Goal: Task Accomplishment & Management: Manage account settings

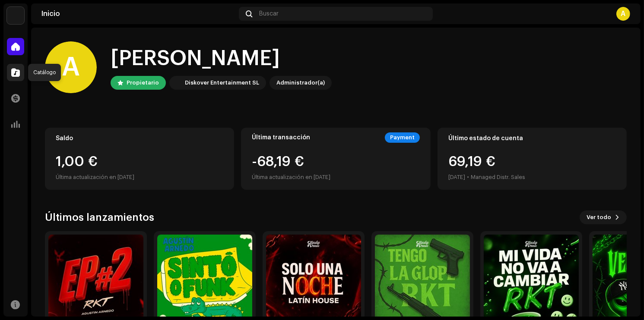
click at [22, 73] on div at bounding box center [15, 72] width 17 height 17
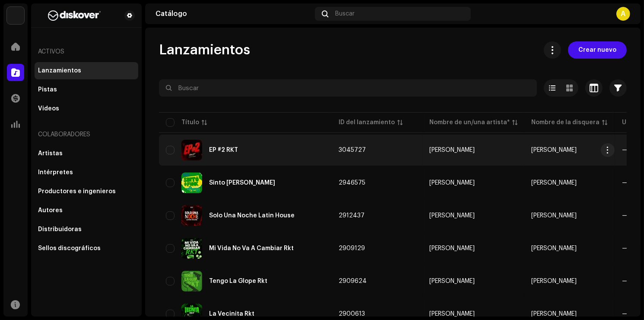
click at [236, 148] on div "EP #2 RKT" at bounding box center [223, 150] width 29 height 6
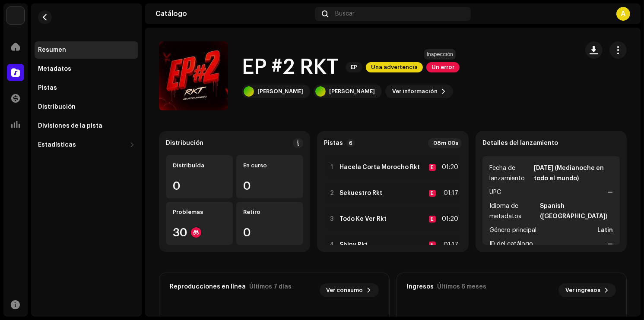
click at [450, 64] on span "Un error" at bounding box center [442, 67] width 33 height 10
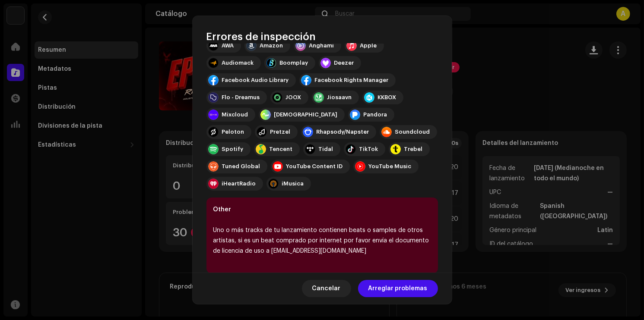
scroll to position [126, 0]
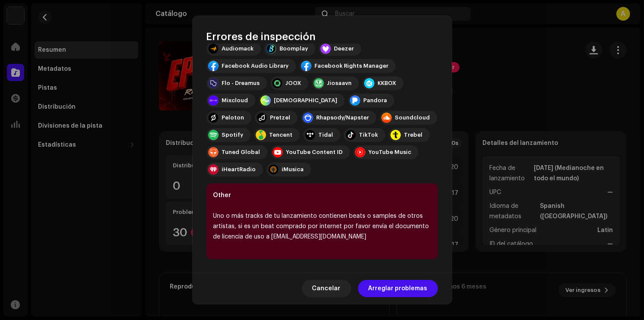
click at [360, 289] on div "Cancelar Arreglar problemas" at bounding box center [322, 289] width 259 height 32
click at [378, 289] on span "Arreglar problemas" at bounding box center [397, 288] width 59 height 17
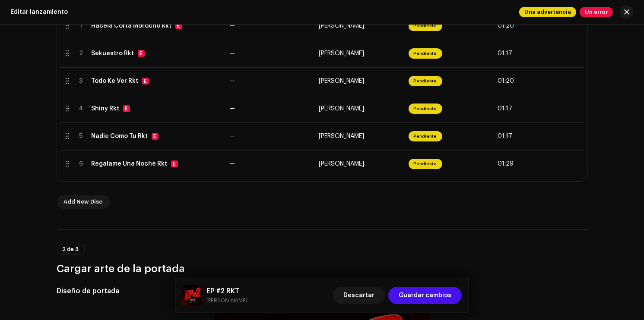
scroll to position [173, 0]
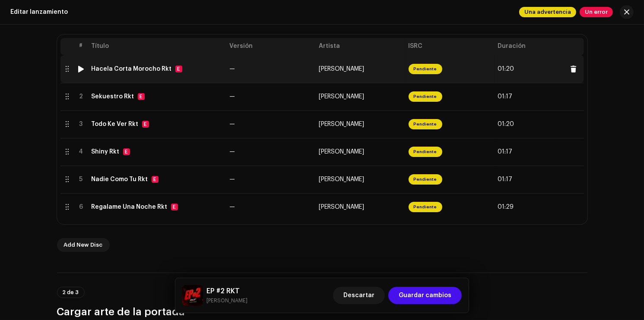
click at [210, 70] on div "Hacela Corta Morocho Rkt E" at bounding box center [157, 69] width 131 height 7
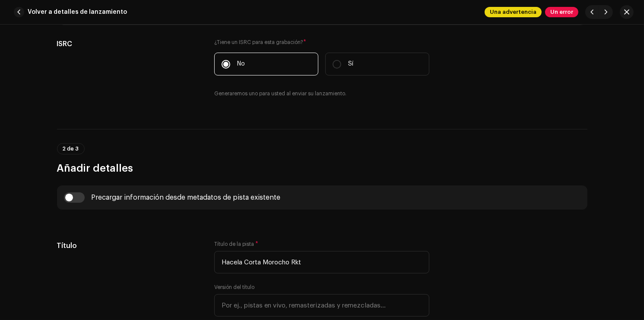
scroll to position [0, 0]
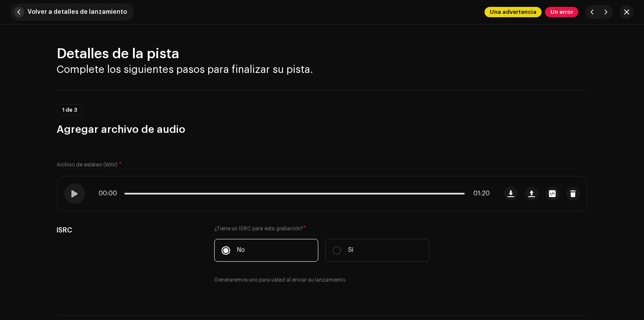
click at [34, 8] on span "Volver a detalles de lanzamiento" at bounding box center [77, 11] width 99 height 17
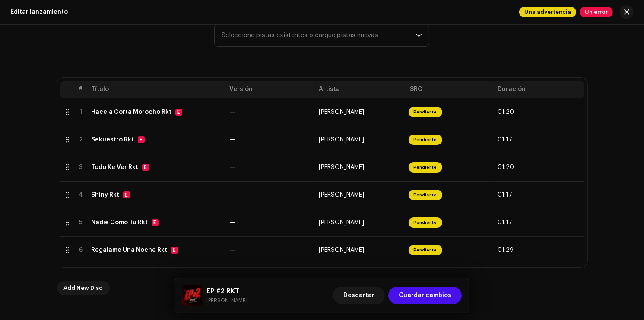
scroll to position [173, 0]
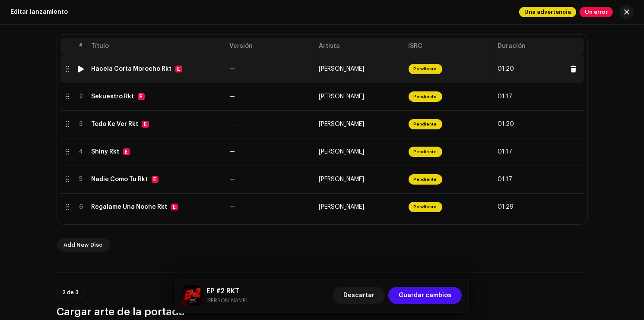
click at [207, 75] on td "Hacela Corta Morocho Rkt E" at bounding box center [157, 69] width 138 height 28
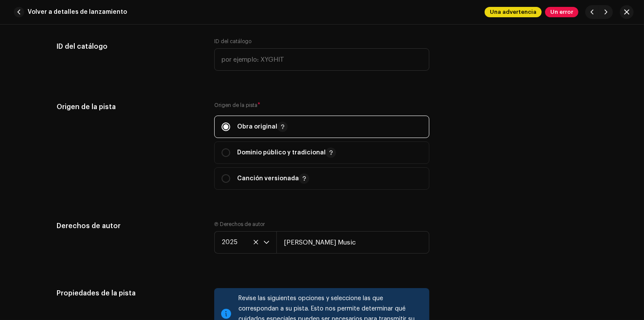
scroll to position [1079, 0]
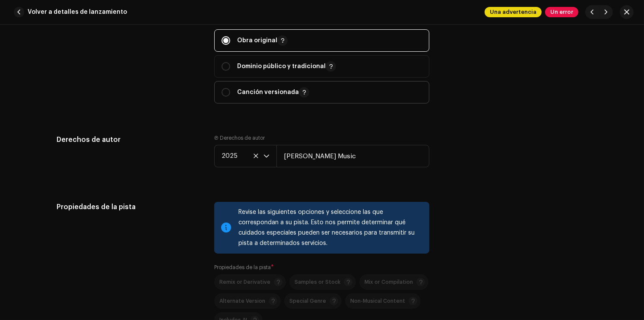
click at [265, 98] on p "Canción versionada" at bounding box center [273, 92] width 72 height 10
radio input "false"
radio input "true"
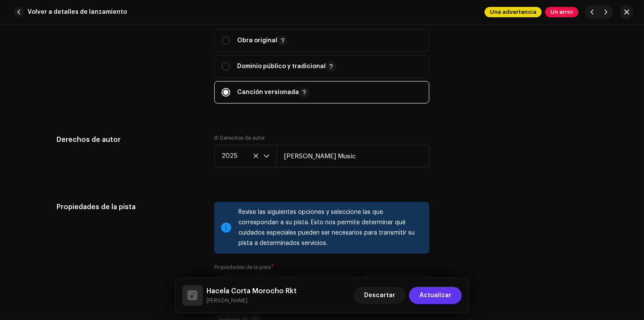
click at [453, 298] on button "Actualizar" at bounding box center [435, 295] width 53 height 17
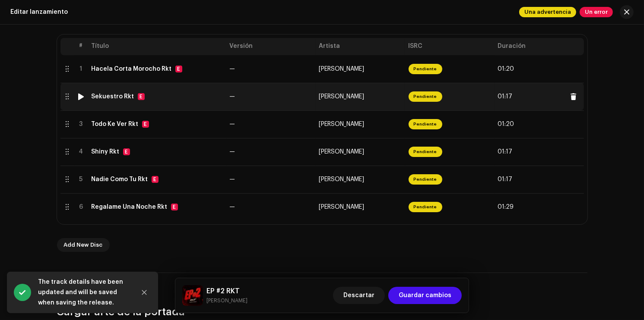
click at [285, 102] on td "—" at bounding box center [270, 97] width 89 height 28
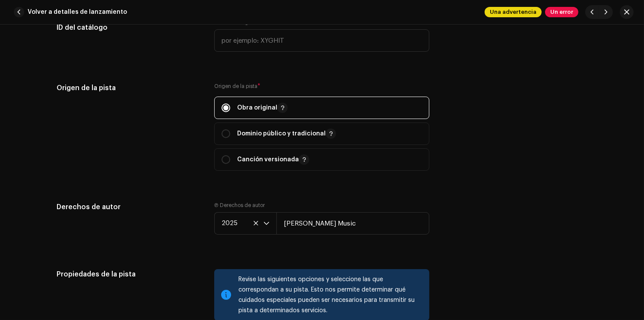
scroll to position [1007, 0]
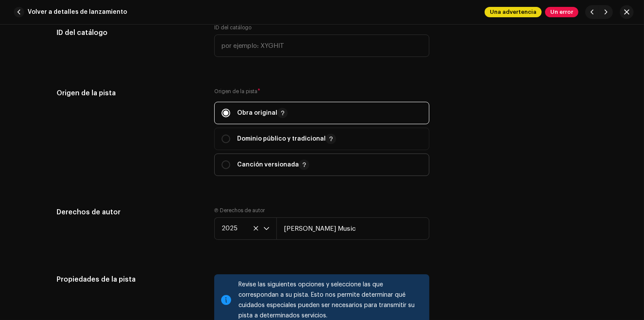
click at [260, 160] on span "Canción versionada" at bounding box center [321, 165] width 200 height 22
radio input "false"
radio input "true"
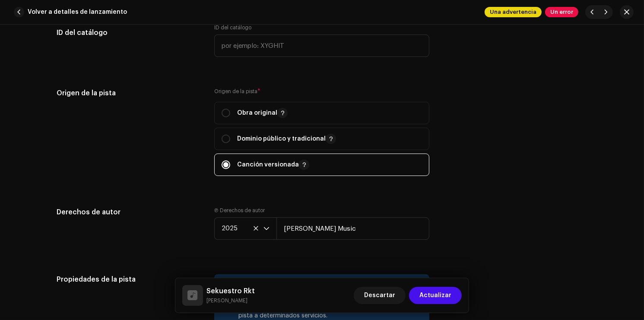
drag, startPoint x: 442, startPoint y: 299, endPoint x: 484, endPoint y: 247, distance: 66.9
click at [441, 299] on span "Actualizar" at bounding box center [435, 295] width 32 height 17
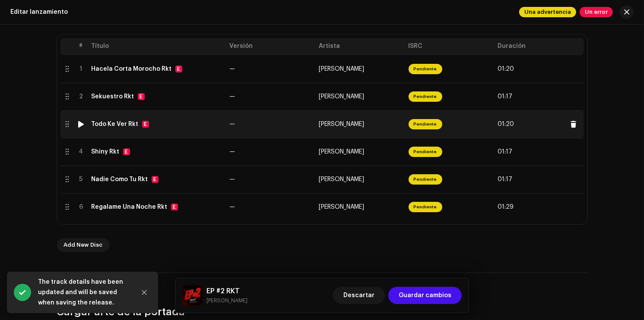
click at [199, 129] on td "Todo Ke Ver Rkt E" at bounding box center [157, 124] width 138 height 28
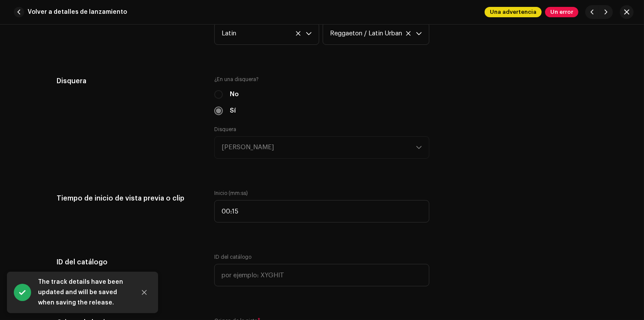
scroll to position [993, 0]
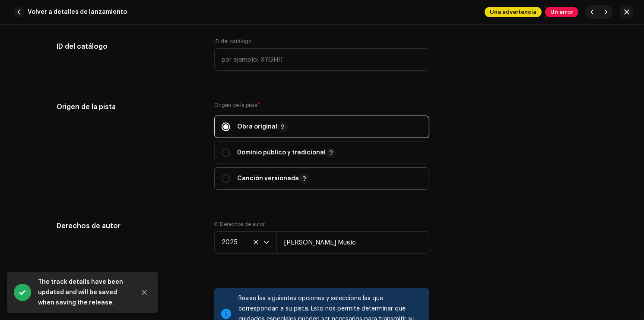
click at [405, 183] on span "Canción versionada" at bounding box center [321, 179] width 200 height 22
radio input "false"
radio input "true"
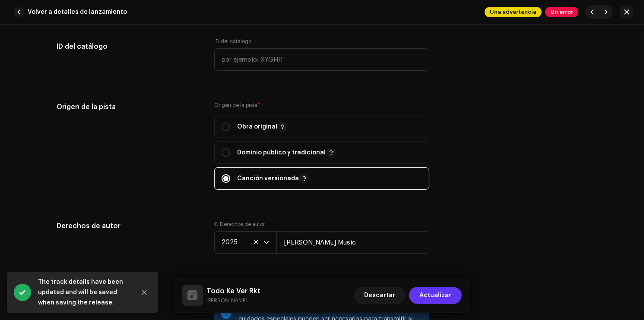
click at [444, 297] on span "Actualizar" at bounding box center [435, 295] width 32 height 17
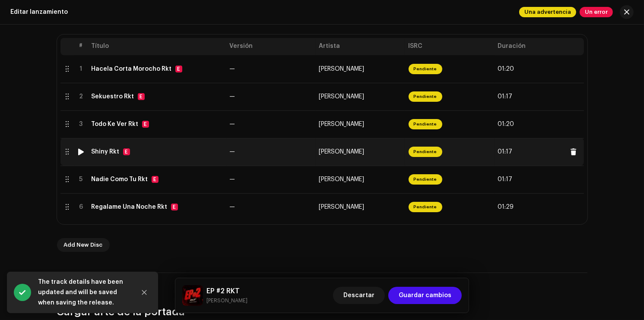
click at [325, 155] on span "[PERSON_NAME]" at bounding box center [341, 152] width 45 height 6
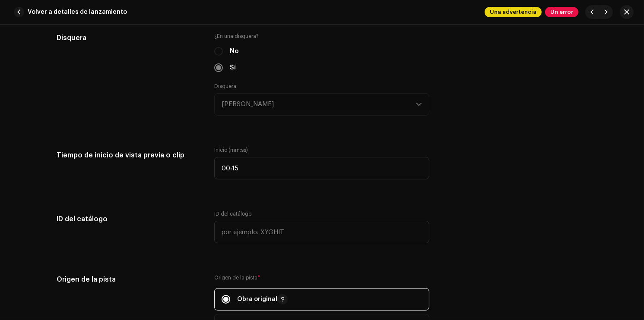
scroll to position [1036, 0]
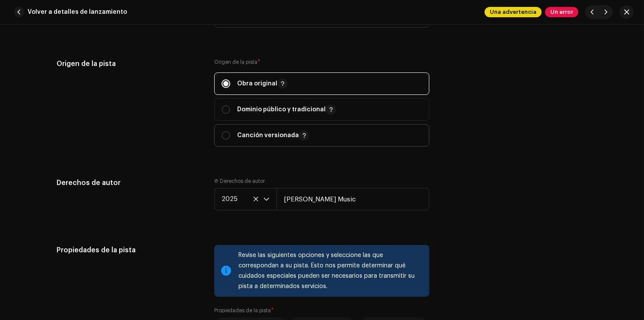
click at [393, 140] on span "Canción versionada" at bounding box center [321, 136] width 200 height 22
radio input "false"
radio input "true"
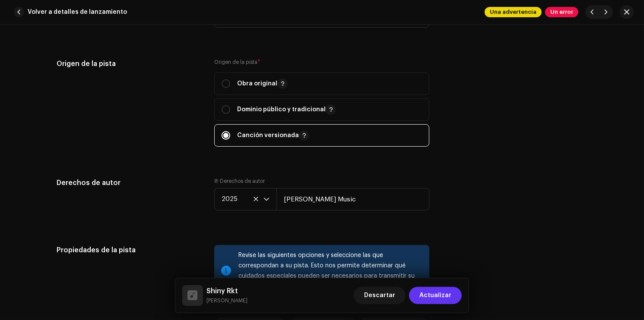
click at [452, 298] on button "Actualizar" at bounding box center [435, 295] width 53 height 17
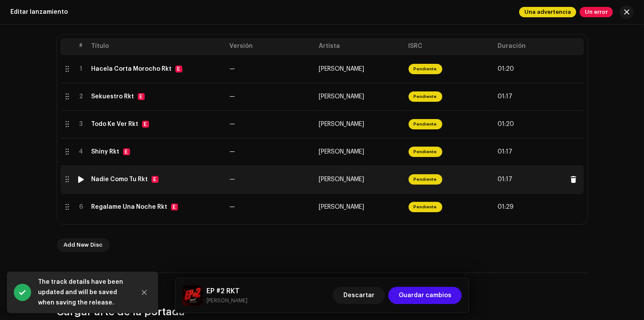
click at [278, 171] on td "—" at bounding box center [270, 180] width 89 height 28
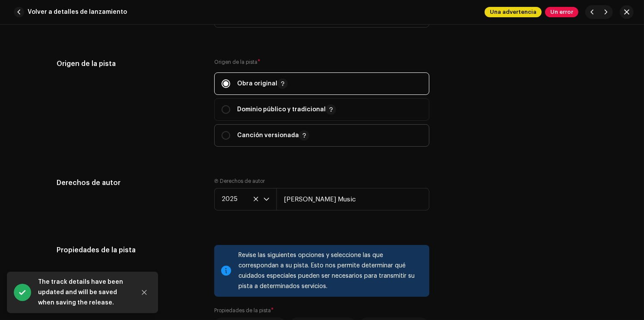
click at [376, 142] on span "Canción versionada" at bounding box center [321, 136] width 200 height 22
radio input "false"
radio input "true"
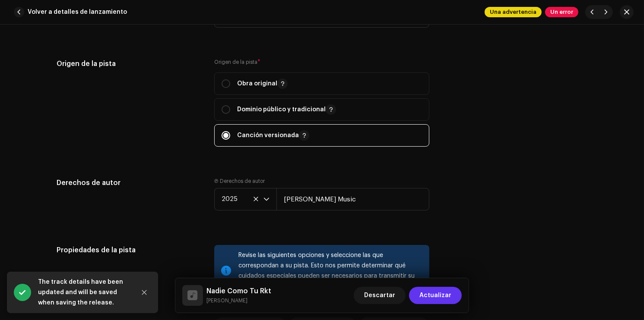
click at [456, 294] on button "Actualizar" at bounding box center [435, 295] width 53 height 17
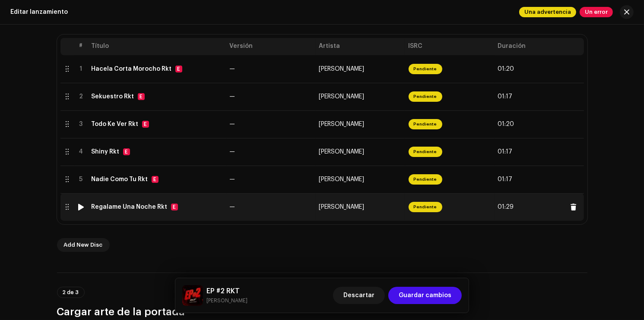
click at [300, 212] on td "—" at bounding box center [270, 207] width 89 height 28
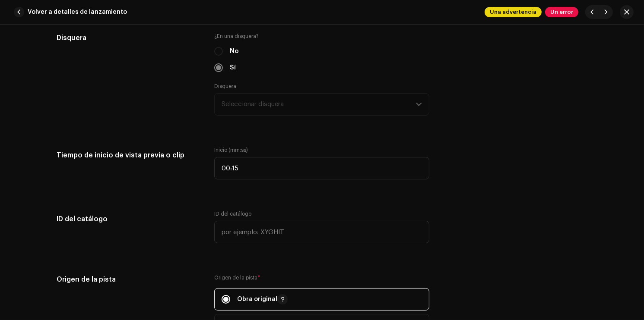
scroll to position [950, 0]
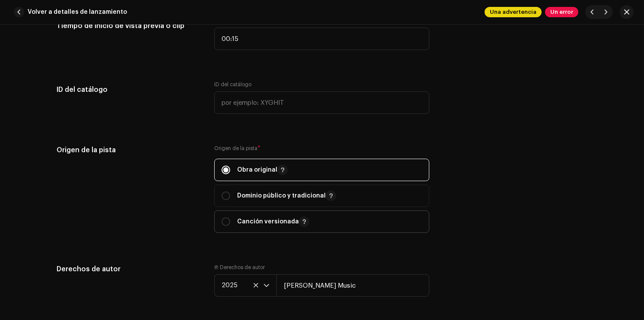
click at [404, 218] on span "Canción versionada" at bounding box center [321, 222] width 200 height 22
radio input "false"
radio input "true"
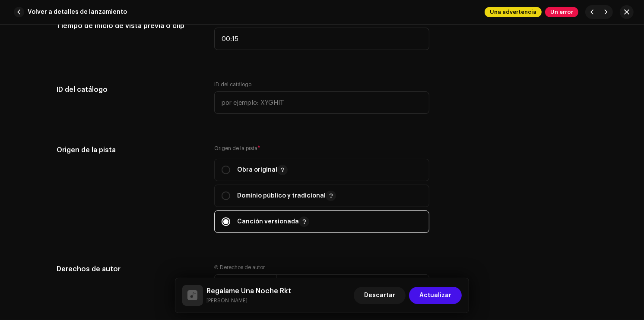
click at [445, 294] on span "Actualizar" at bounding box center [435, 295] width 32 height 17
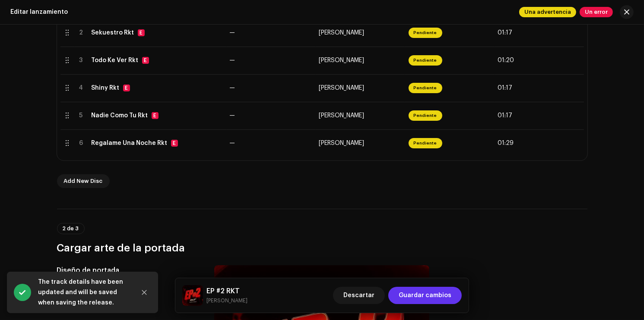
scroll to position [302, 0]
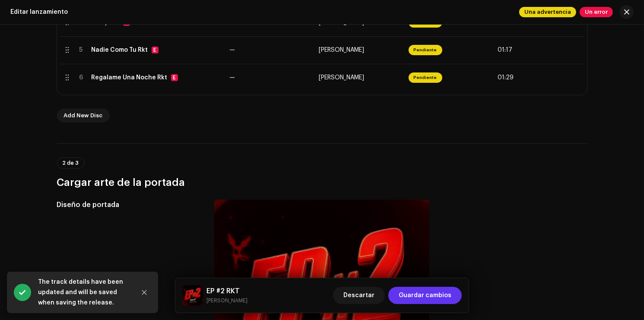
click at [440, 296] on span "Guardar cambios" at bounding box center [424, 295] width 53 height 17
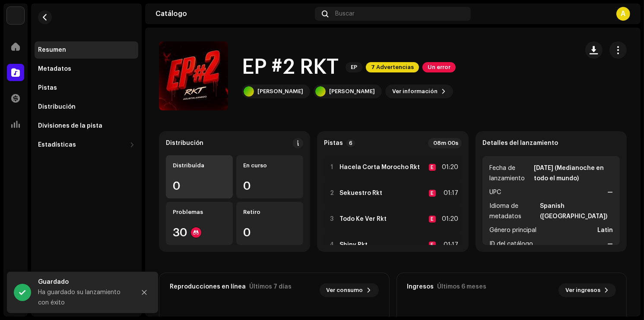
drag, startPoint x: 143, startPoint y: 294, endPoint x: 215, endPoint y: 174, distance: 140.4
click at [143, 294] on icon "Close" at bounding box center [144, 293] width 6 height 6
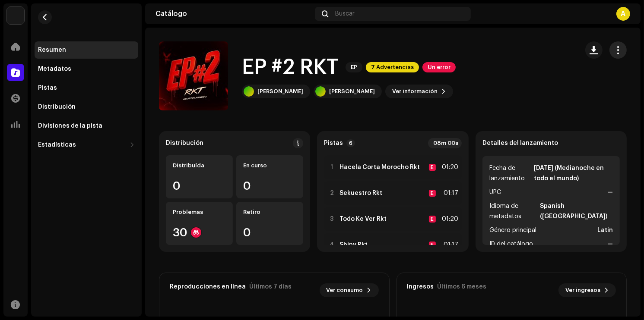
click at [612, 55] on button "button" at bounding box center [617, 49] width 17 height 17
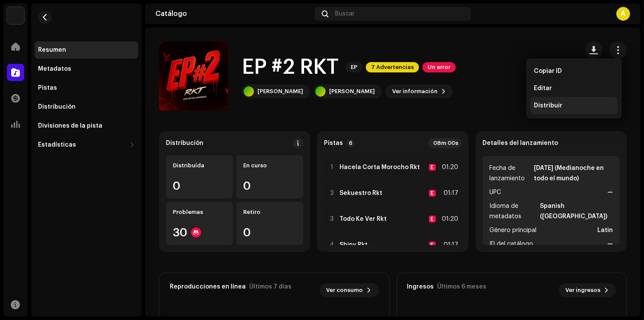
click at [562, 103] on div "Distribuir" at bounding box center [574, 105] width 80 height 7
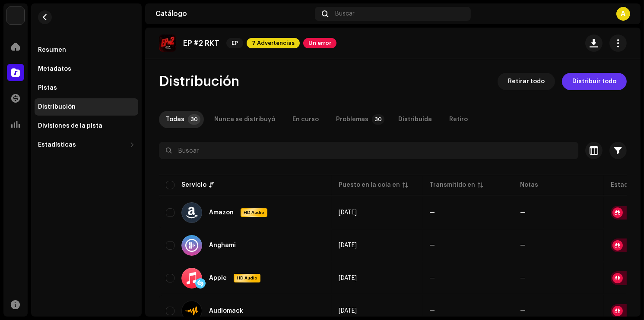
click at [595, 84] on span "Distribuir todo" at bounding box center [594, 81] width 44 height 17
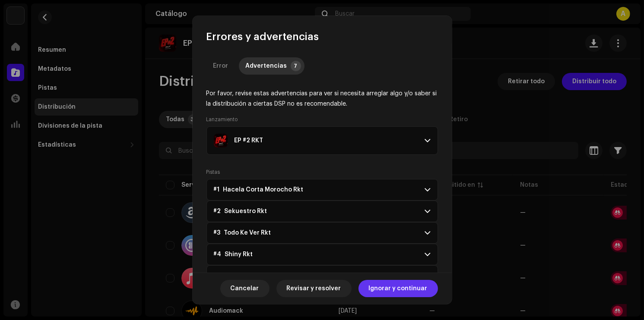
click at [424, 289] on span "Ignorar y continuar" at bounding box center [398, 288] width 59 height 17
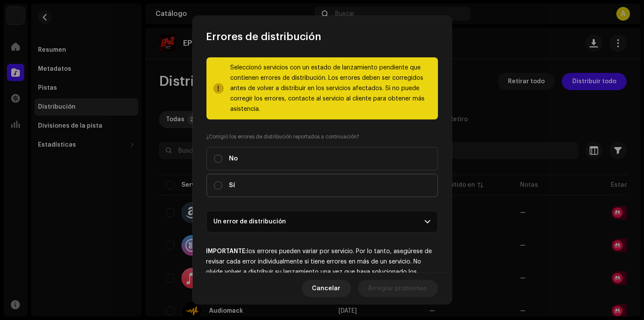
click at [386, 193] on label "Sí" at bounding box center [321, 185] width 231 height 23
click at [222, 190] on input "Sí" at bounding box center [218, 185] width 9 height 9
radio input "true"
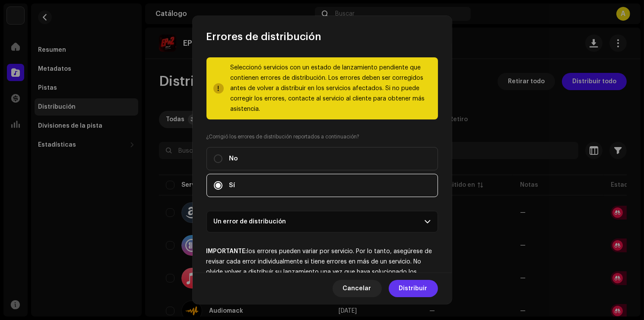
click at [419, 286] on span "Distribuir" at bounding box center [413, 288] width 28 height 17
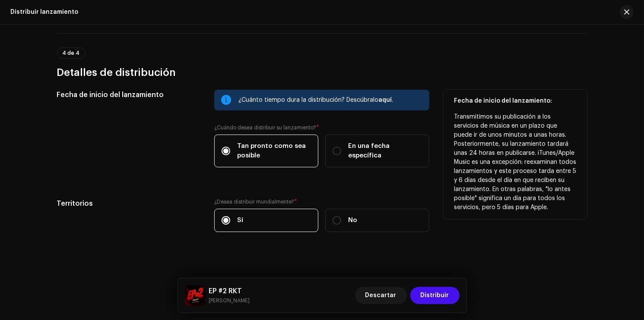
scroll to position [1654, 0]
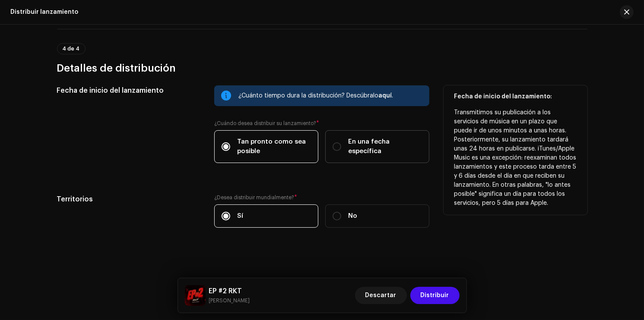
click at [361, 148] on span "En una fecha específica" at bounding box center [385, 146] width 74 height 19
click at [341, 148] on input "En una fecha específica" at bounding box center [336, 146] width 9 height 9
radio input "true"
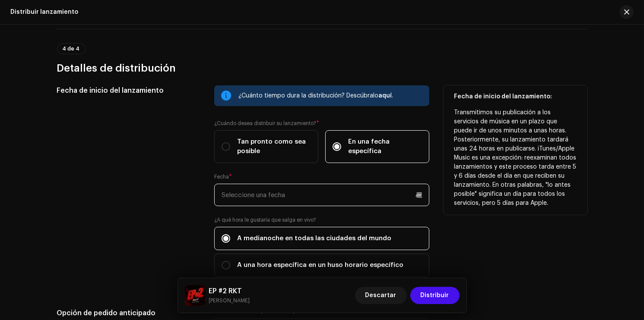
click at [307, 198] on input "text" at bounding box center [321, 195] width 215 height 22
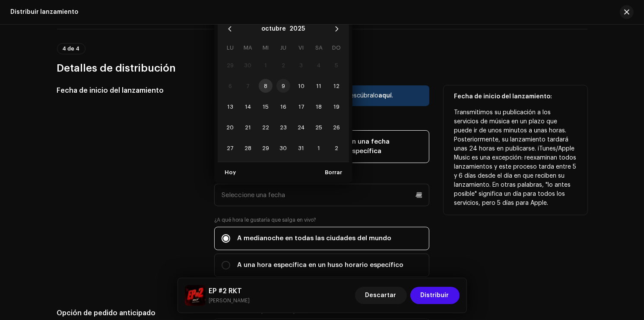
click at [287, 88] on span "9" at bounding box center [283, 86] width 14 height 14
type input "[DATE]"
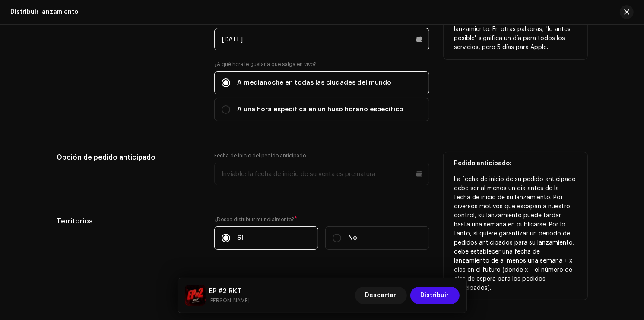
scroll to position [1832, 0]
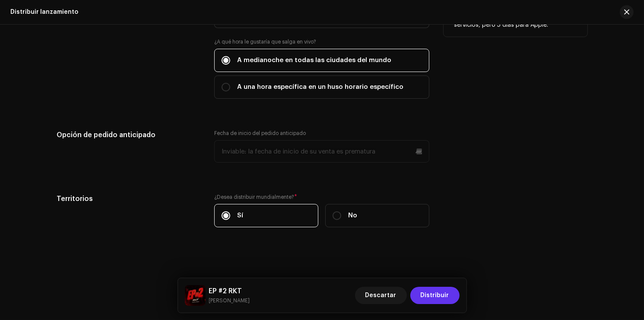
click at [439, 301] on span "Distribuir" at bounding box center [434, 295] width 28 height 17
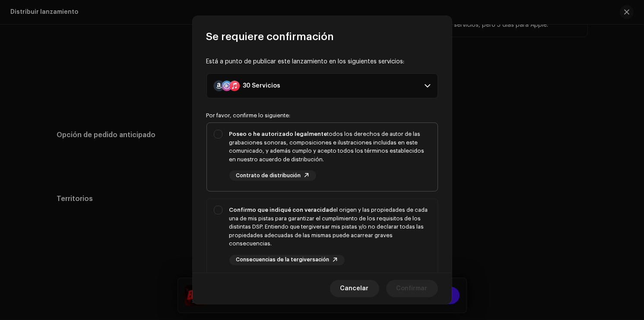
click at [363, 151] on div "Poseo o he autorizado legalmente todos los derechos de autor de las grabaciones…" at bounding box center [329, 147] width 201 height 34
checkbox input "true"
click at [388, 215] on div "Confirmo que indiqué con veracidad el origen y las propiedades de cada una de m…" at bounding box center [329, 227] width 201 height 42
checkbox input "true"
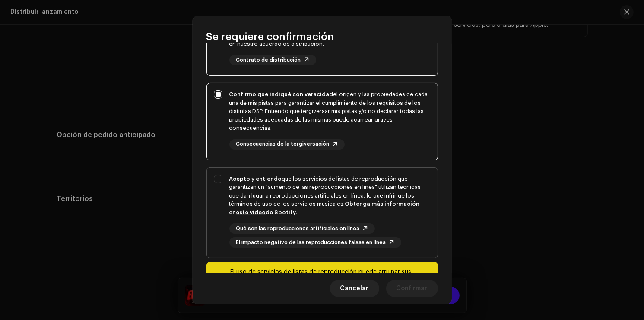
scroll to position [169, 0]
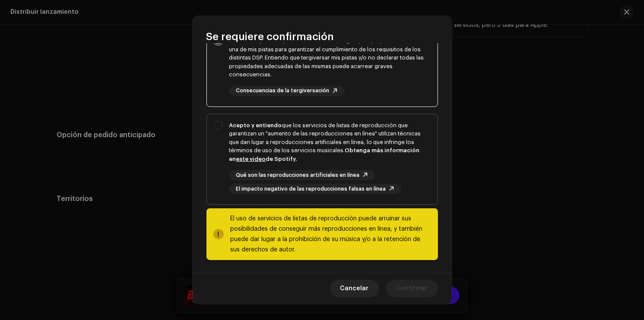
click at [389, 150] on strong "Obtenga más información en este video de Spotify." at bounding box center [324, 155] width 190 height 14
checkbox input "true"
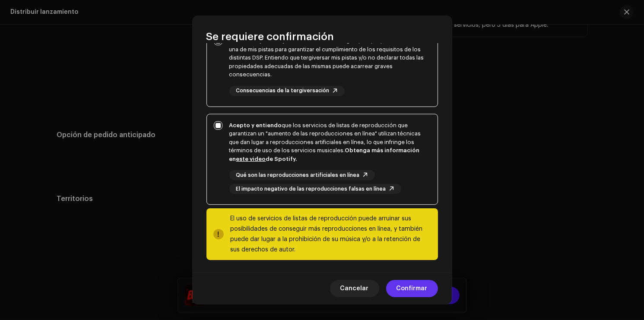
click at [414, 284] on span "Confirmar" at bounding box center [411, 288] width 31 height 17
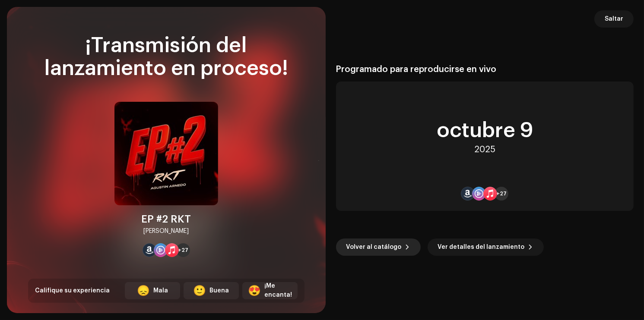
click at [364, 252] on span "Volver al catálogo" at bounding box center [373, 247] width 55 height 17
